Goal: Transaction & Acquisition: Register for event/course

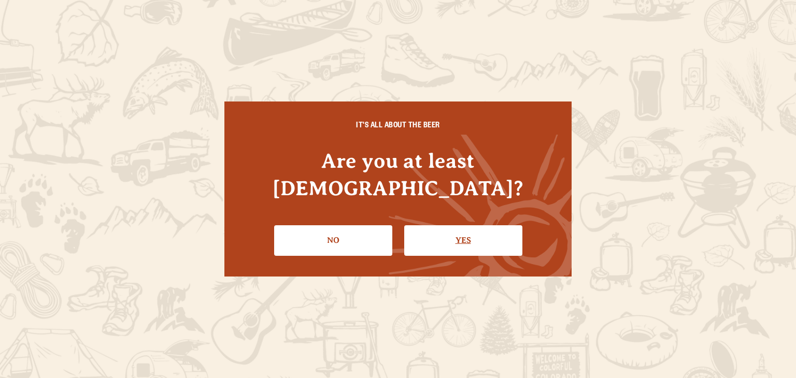
click at [454, 225] on link "Yes" at bounding box center [463, 240] width 118 height 30
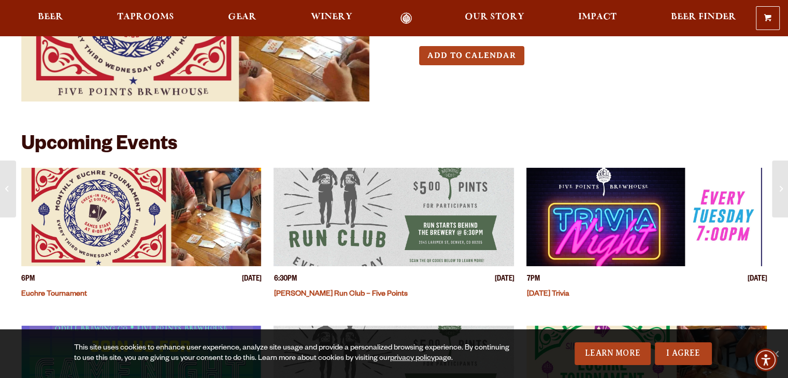
scroll to position [170, 0]
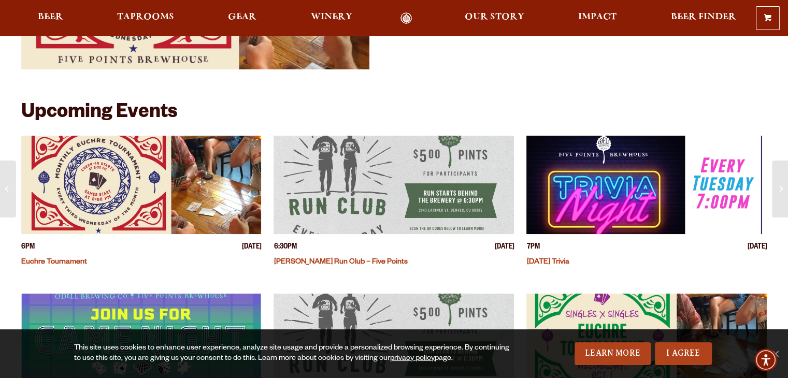
click at [65, 265] on link "Euchre Tournament" at bounding box center [54, 263] width 66 height 8
click at [158, 17] on span "Taprooms" at bounding box center [145, 17] width 57 height 8
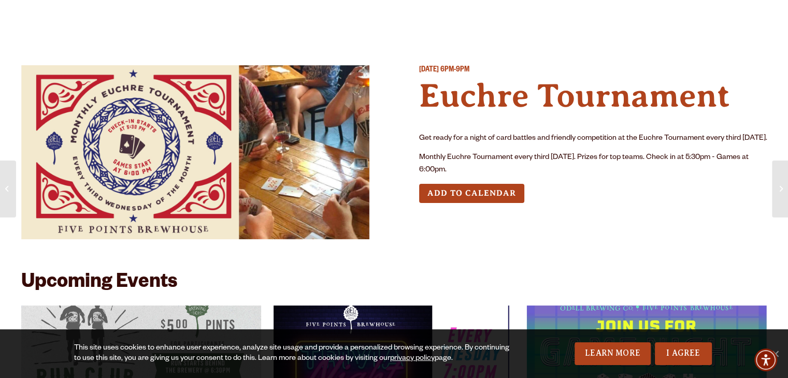
click at [503, 203] on button "Add to Calendar" at bounding box center [471, 193] width 105 height 19
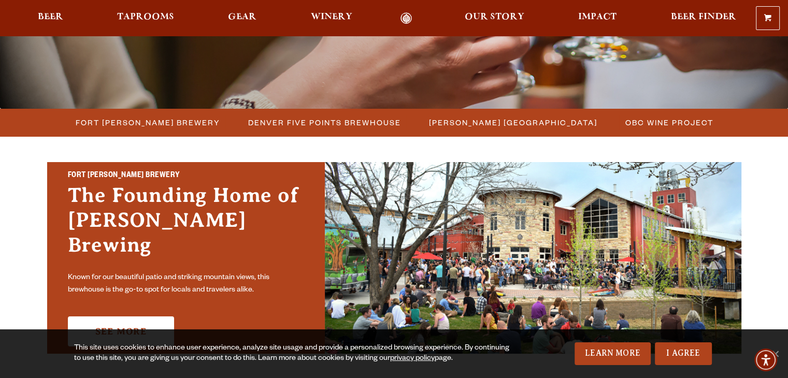
scroll to position [232, 0]
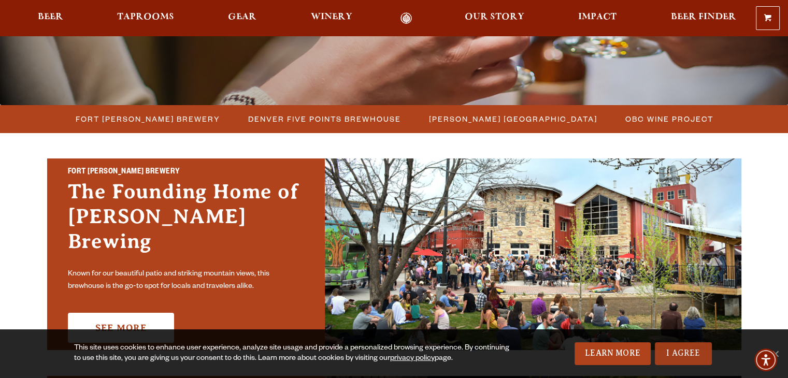
click at [690, 352] on link "I Agree" at bounding box center [683, 354] width 57 height 23
